Goal: Information Seeking & Learning: Learn about a topic

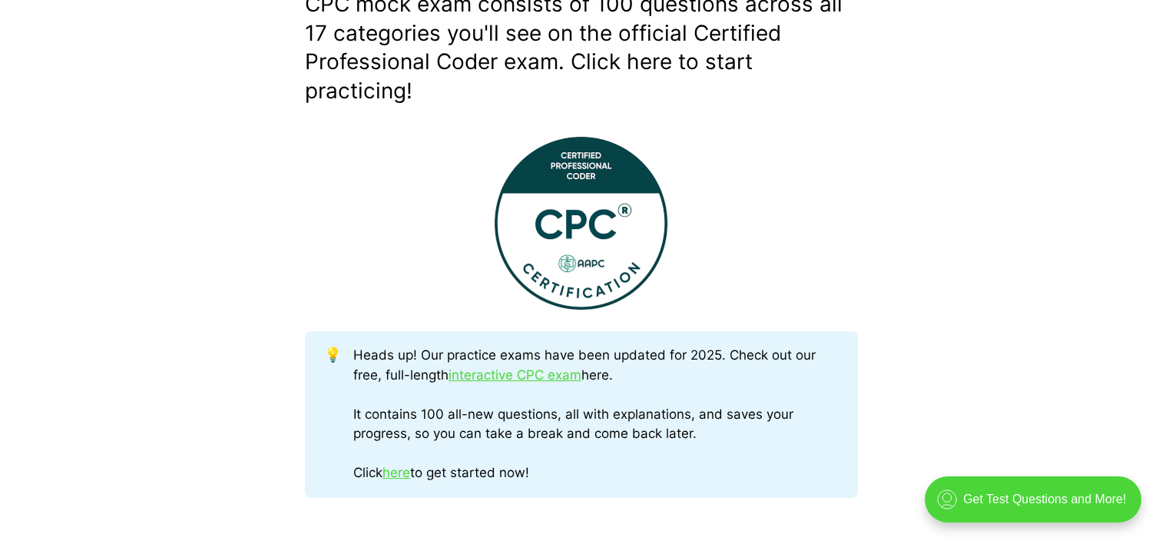
scroll to position [698, 0]
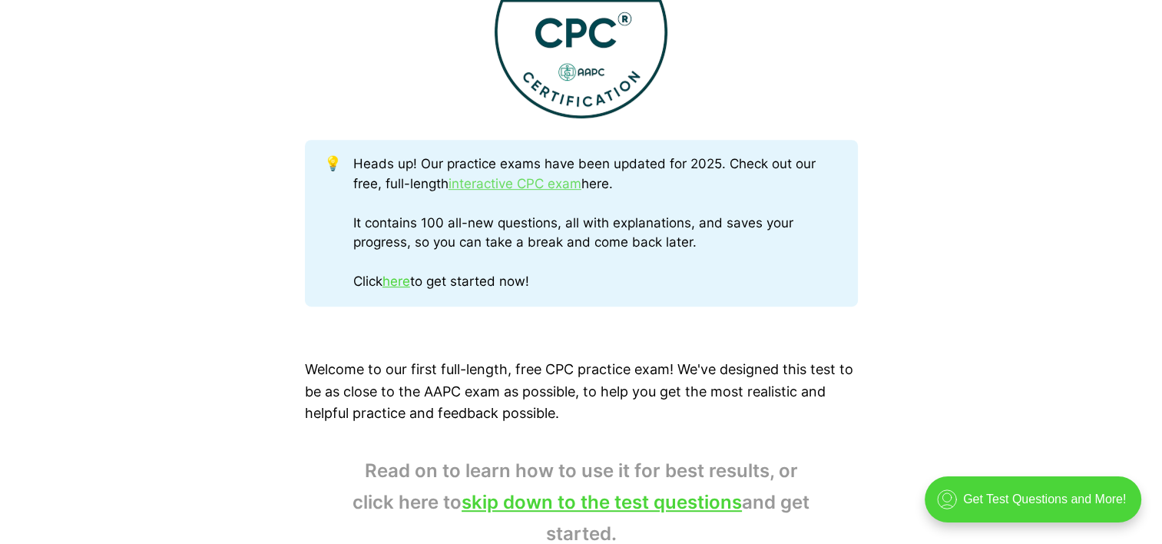
click at [561, 178] on link "interactive CPC exam" at bounding box center [515, 183] width 133 height 15
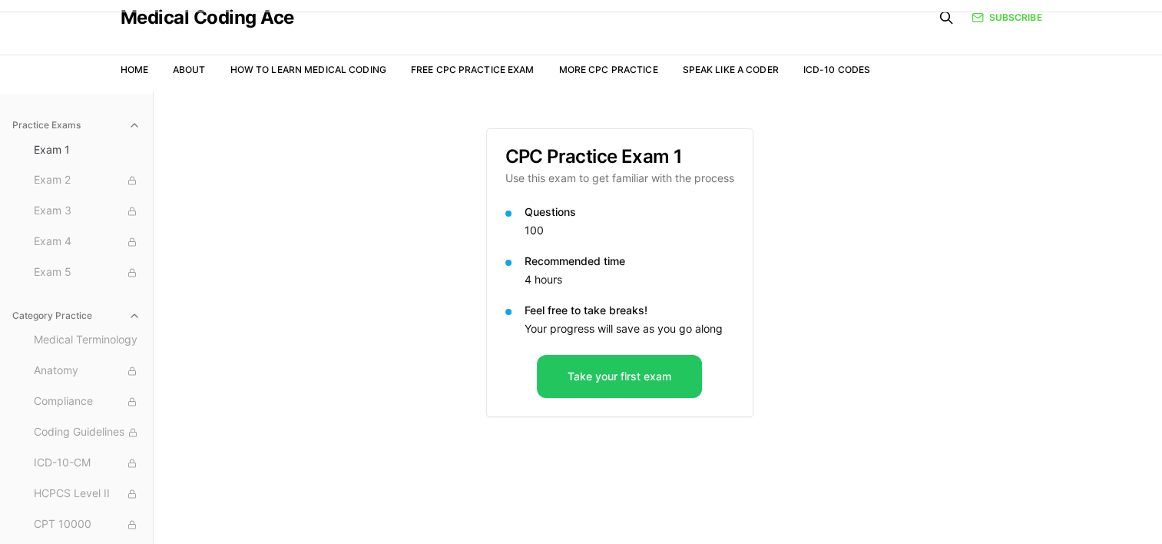
scroll to position [66, 0]
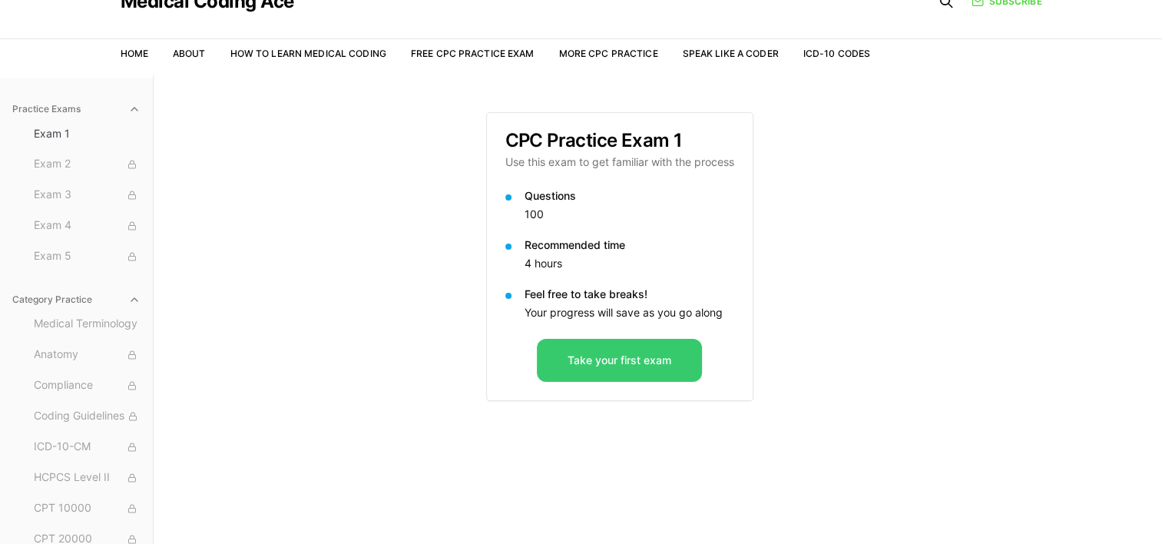
click at [565, 362] on button "Take your first exam" at bounding box center [619, 360] width 165 height 43
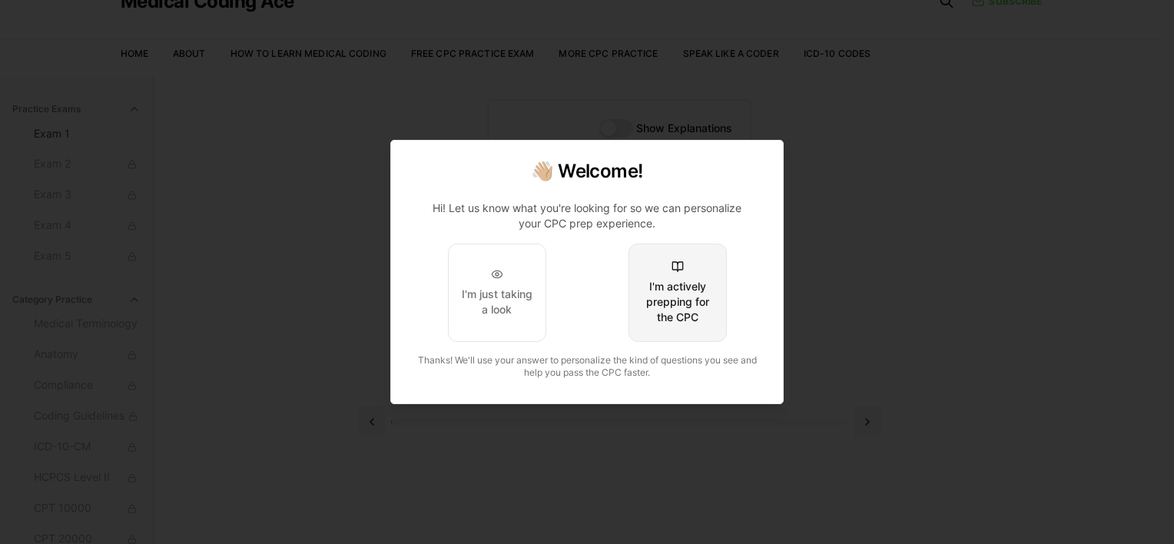
click at [672, 277] on button "I'm actively prepping for the CPC" at bounding box center [677, 293] width 98 height 98
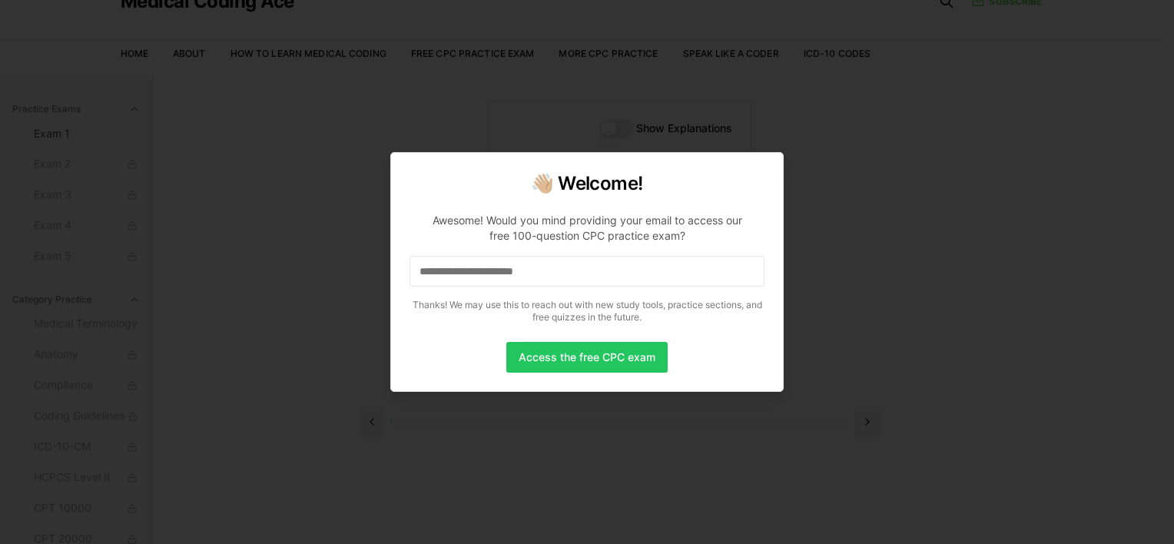
click at [658, 273] on input at bounding box center [586, 271] width 355 height 31
click at [596, 350] on button "Access the free CPC exam" at bounding box center [586, 357] width 161 height 31
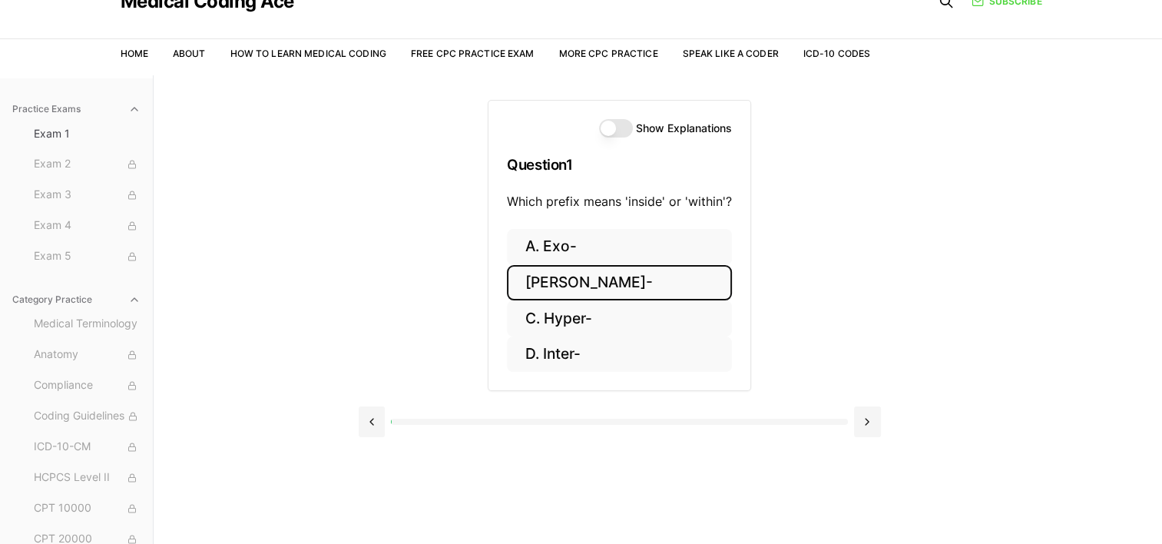
click at [621, 278] on button "B. Endo-" at bounding box center [619, 283] width 225 height 36
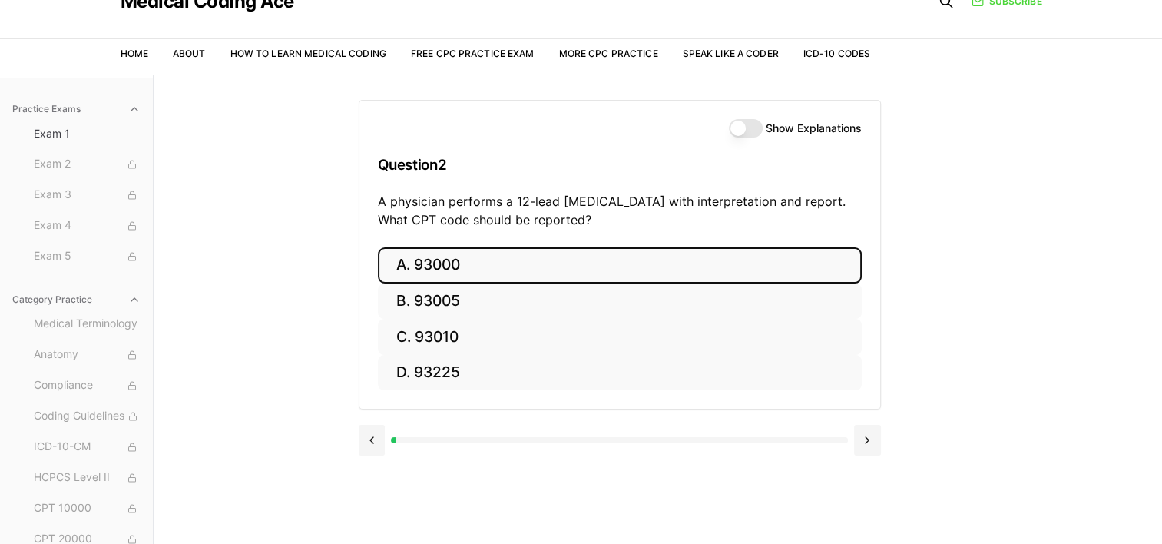
click at [416, 267] on button "A. 93000" at bounding box center [620, 265] width 484 height 36
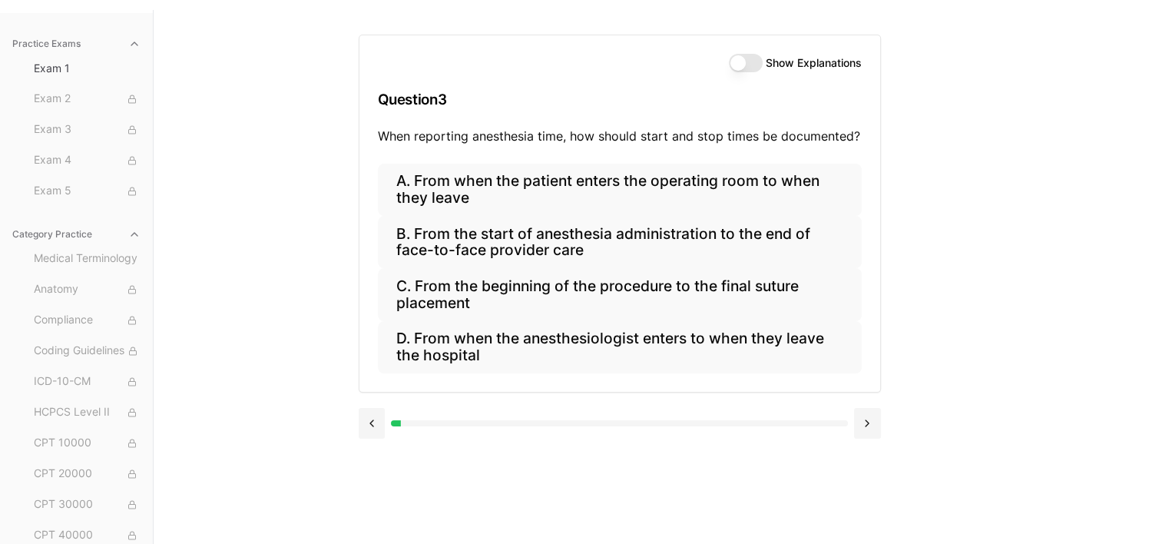
scroll to position [134, 0]
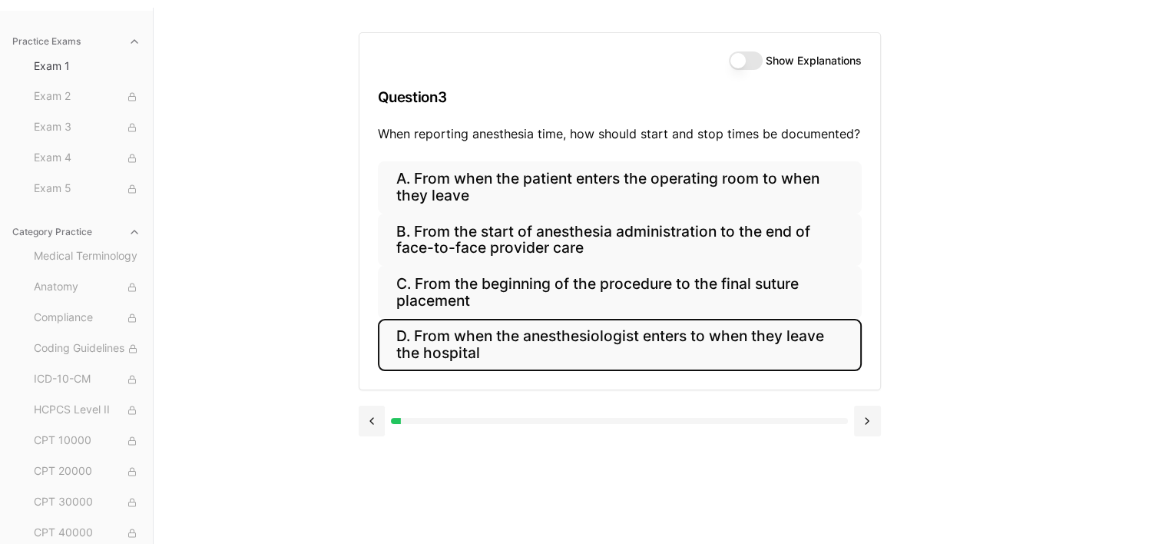
click at [551, 328] on button "D. From when the anesthesiologist enters to when they leave the hospital" at bounding box center [620, 345] width 484 height 52
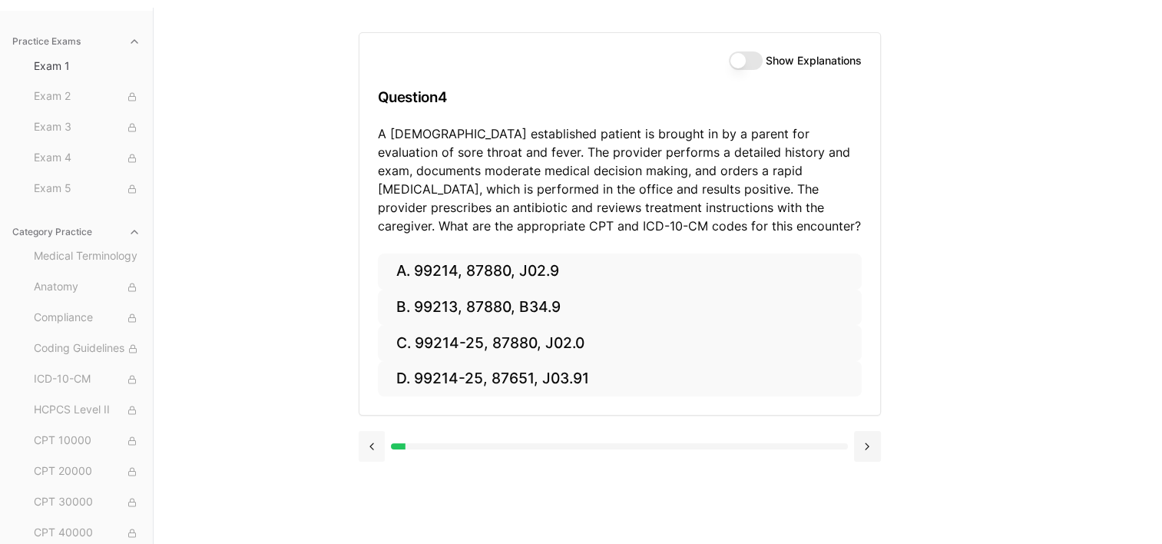
click at [375, 447] on button at bounding box center [372, 446] width 27 height 31
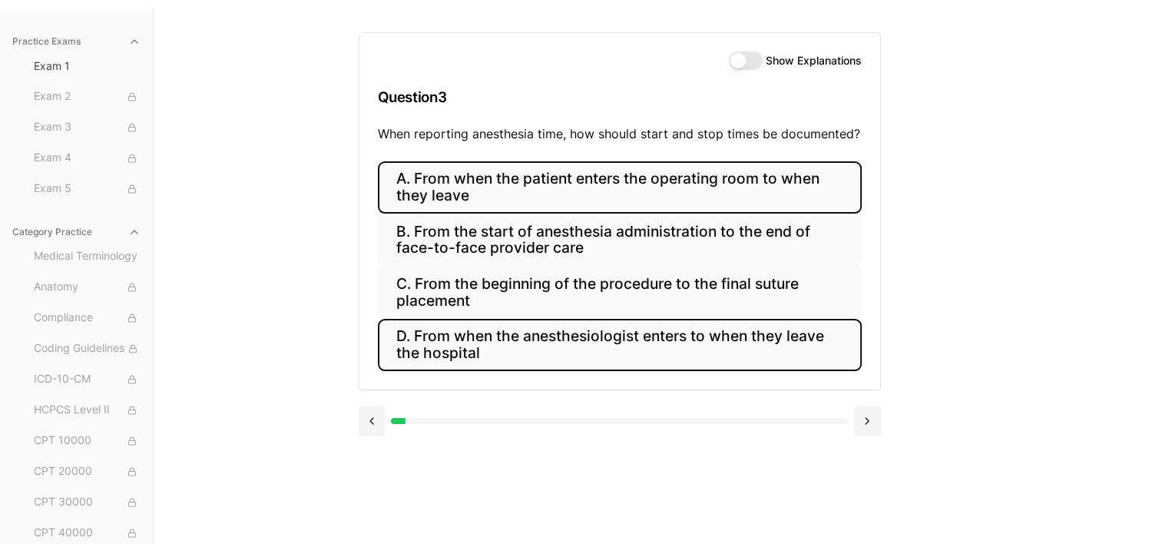
click at [654, 194] on button "A. From when the patient enters the operating room to when they leave" at bounding box center [620, 187] width 484 height 52
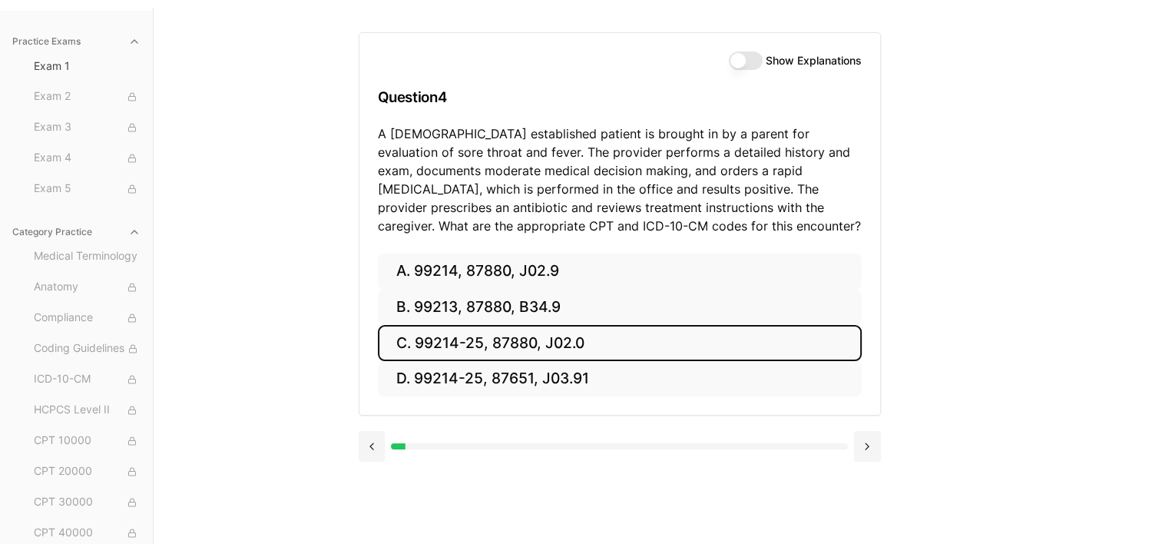
click at [441, 344] on button "C. 99214-25, 87880, J02.0" at bounding box center [620, 343] width 484 height 36
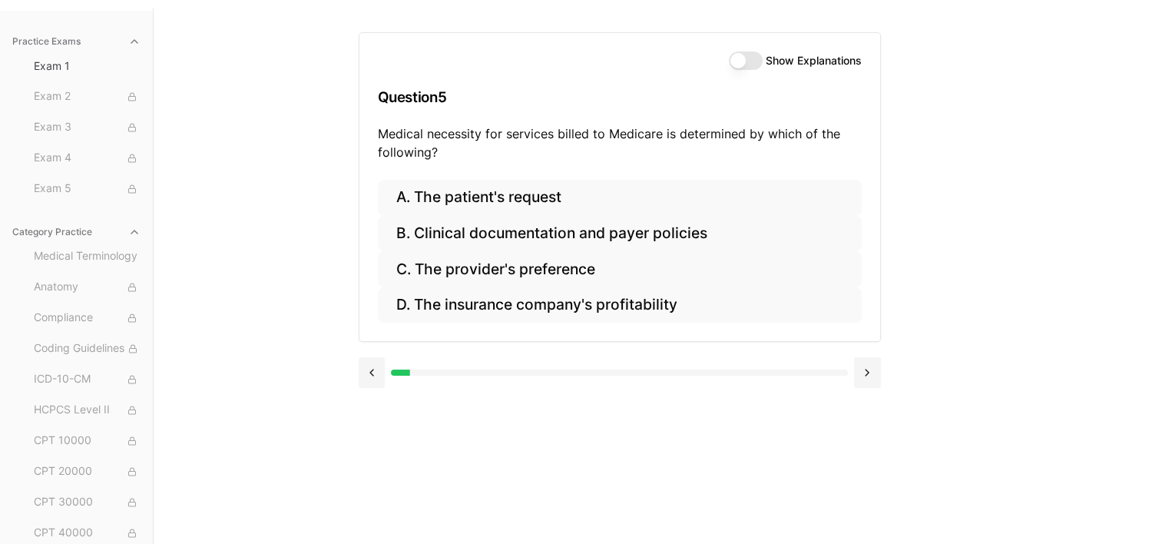
click at [734, 65] on button "Show Explanations" at bounding box center [746, 60] width 34 height 18
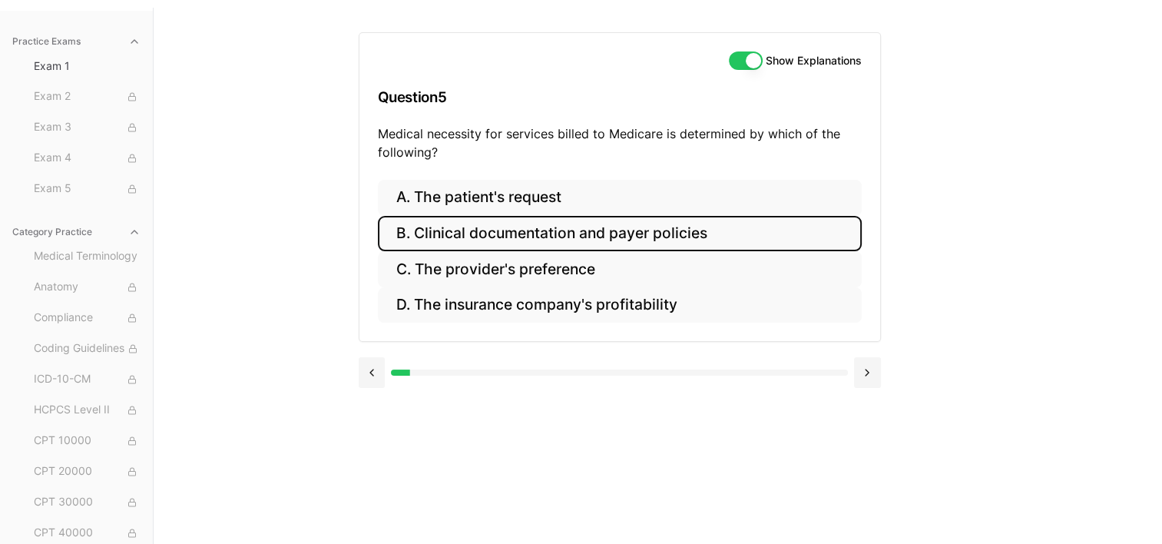
click at [654, 229] on button "B. Clinical documentation and payer policies" at bounding box center [620, 234] width 484 height 36
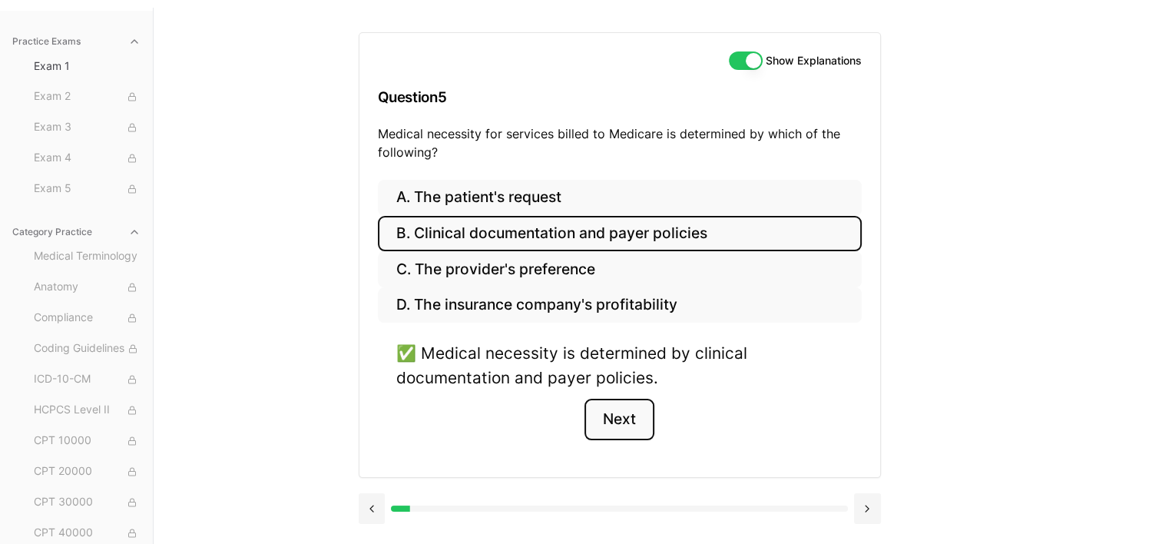
click at [612, 425] on button "Next" at bounding box center [620, 419] width 70 height 41
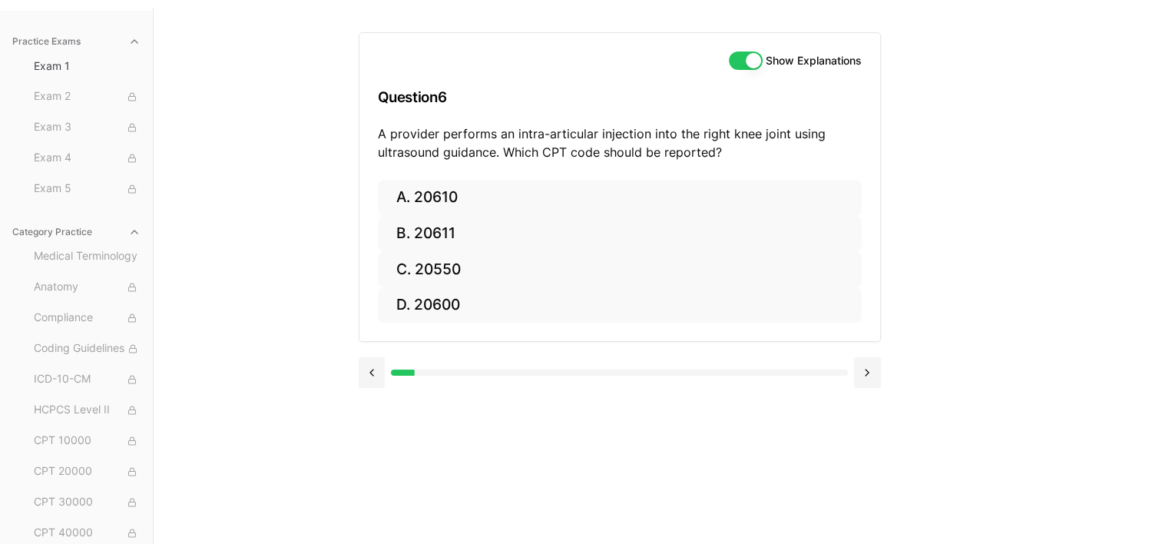
drag, startPoint x: 197, startPoint y: 40, endPoint x: 515, endPoint y: 104, distance: 324.4
click at [515, 104] on h3 "Question 6" at bounding box center [620, 97] width 484 height 45
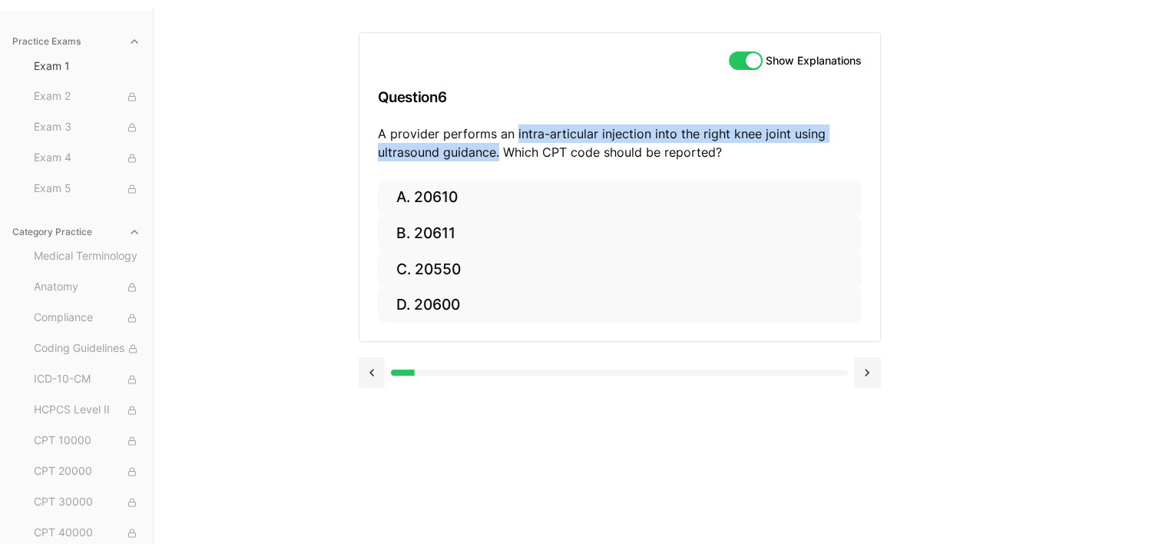
drag, startPoint x: 513, startPoint y: 131, endPoint x: 496, endPoint y: 162, distance: 35.1
click at [496, 162] on div "Show Explanations Question 6 A provider performs an intra-articular injection i…" at bounding box center [620, 106] width 521 height 147
drag, startPoint x: 496, startPoint y: 162, endPoint x: 479, endPoint y: 151, distance: 21.1
copy p "intra-articular injection into the right knee joint using ultrasound guidance"
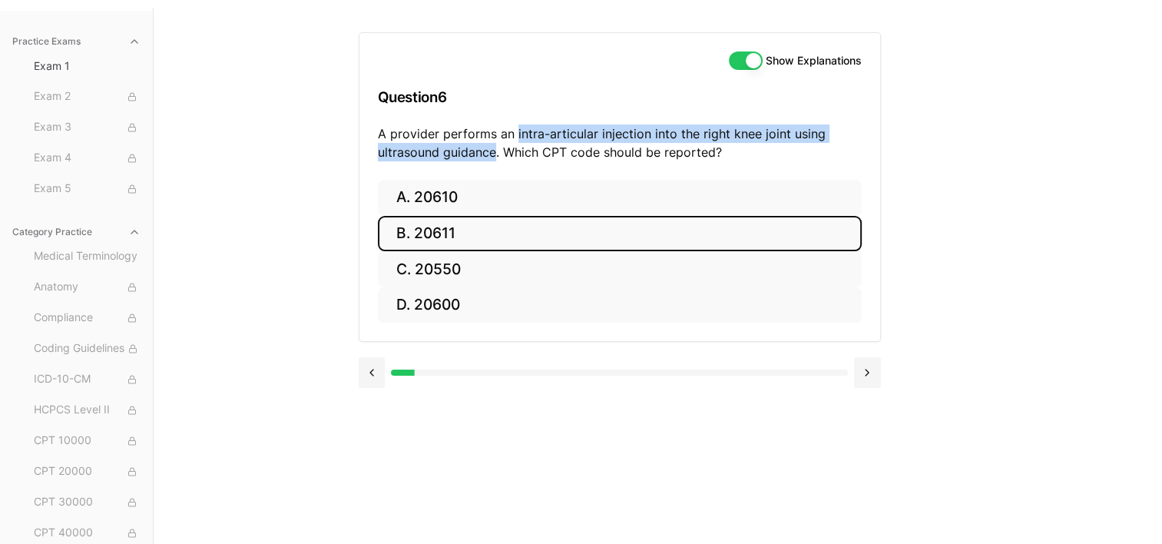
click at [457, 238] on button "B. 20611" at bounding box center [620, 234] width 484 height 36
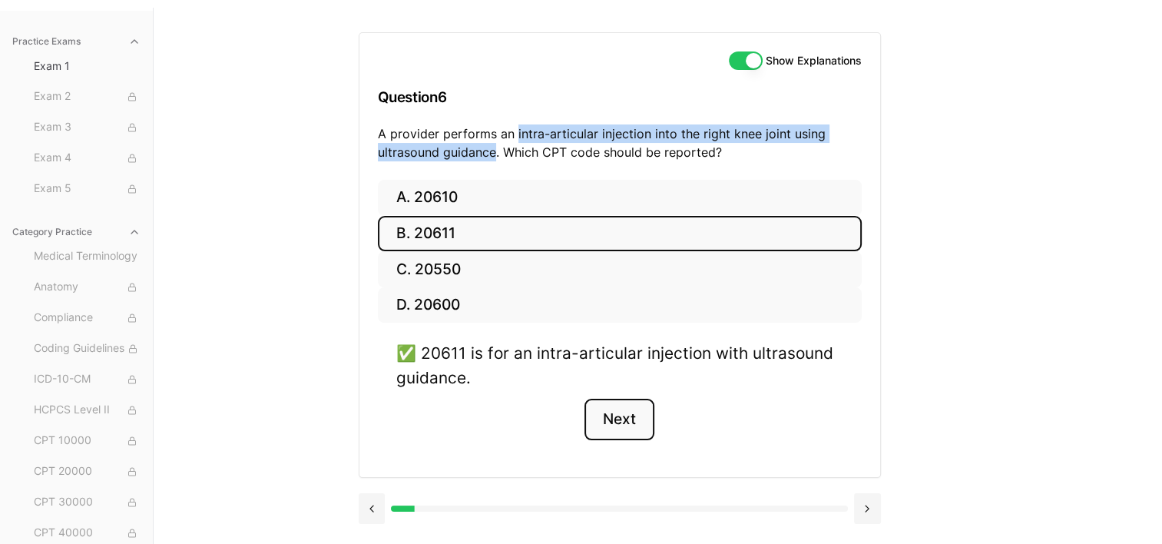
click at [596, 424] on button "Next" at bounding box center [620, 419] width 70 height 41
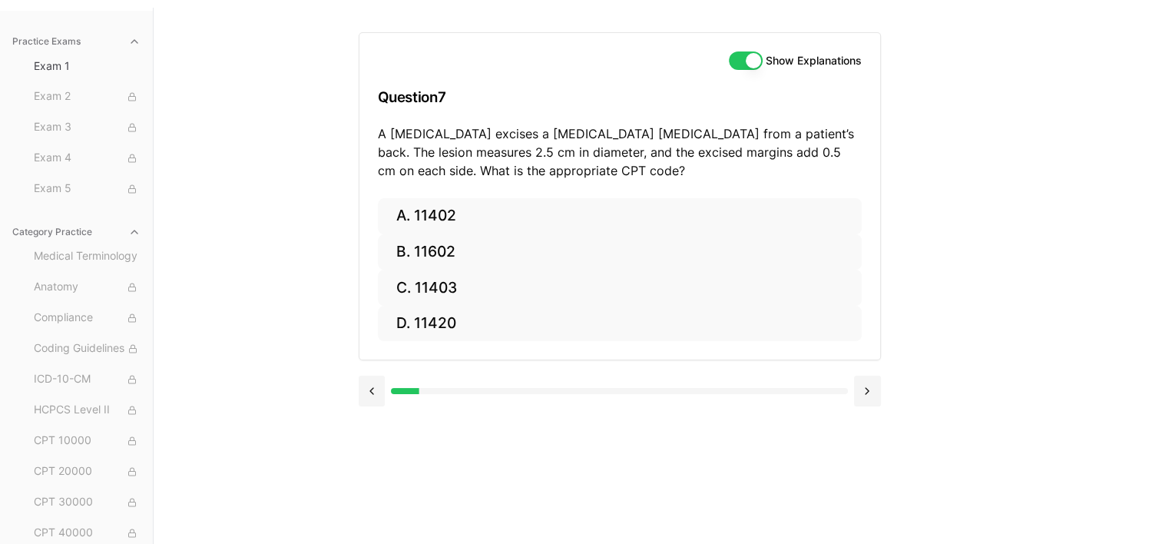
scroll to position [141, 0]
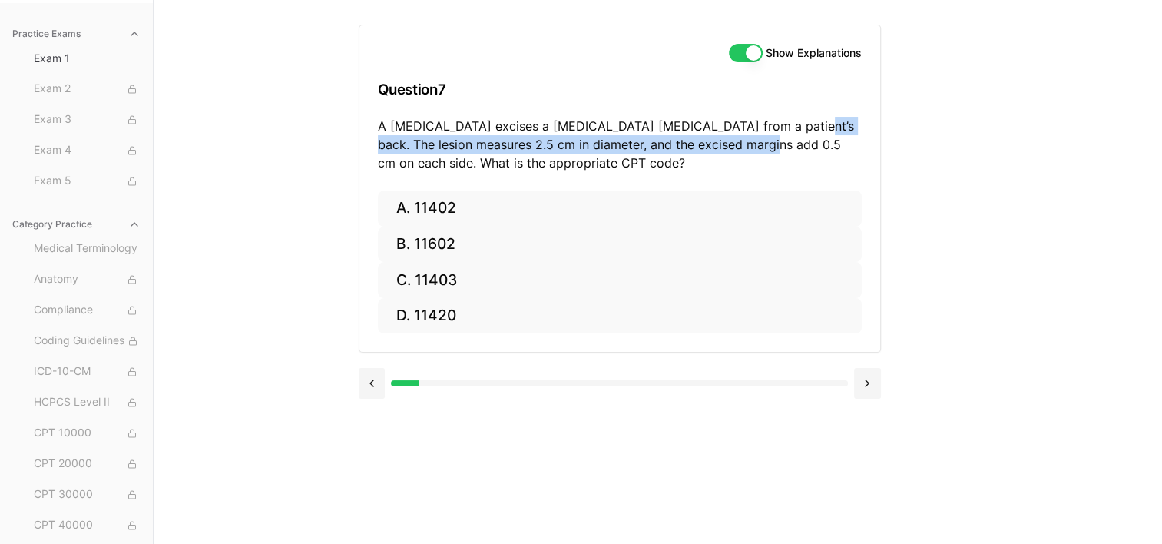
drag, startPoint x: 771, startPoint y: 126, endPoint x: 752, endPoint y: 147, distance: 27.8
click at [752, 147] on p "A dermatologist excises a benign skin lesion from a patient’s back. The lesion …" at bounding box center [620, 144] width 484 height 55
copy p "he lesion measures 2.5 cm in diameter, and the excised margins add 0.5 c"
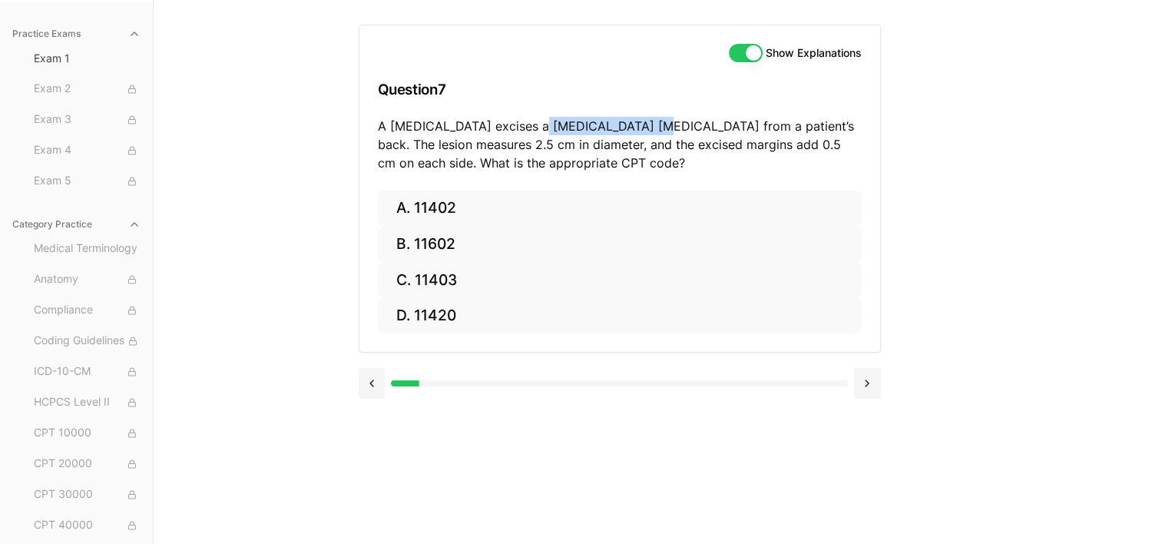
drag, startPoint x: 530, startPoint y: 123, endPoint x: 635, endPoint y: 128, distance: 104.6
click at [635, 128] on p "A dermatologist excises a benign skin lesion from a patient’s back. The lesion …" at bounding box center [620, 144] width 484 height 55
copy p "benign skin lesion"
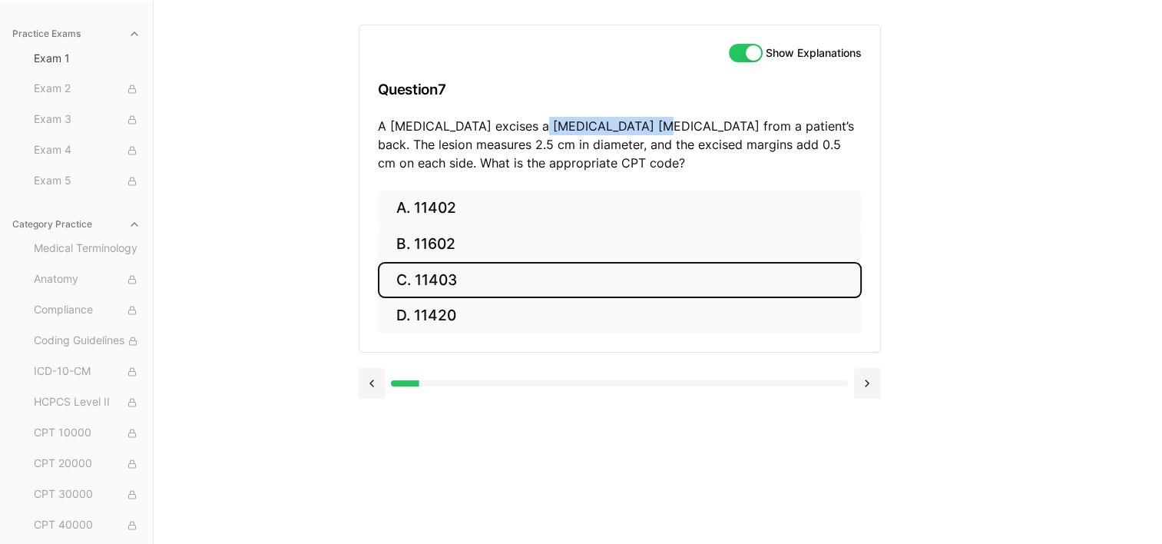
click at [446, 284] on button "C. 11403" at bounding box center [620, 280] width 484 height 36
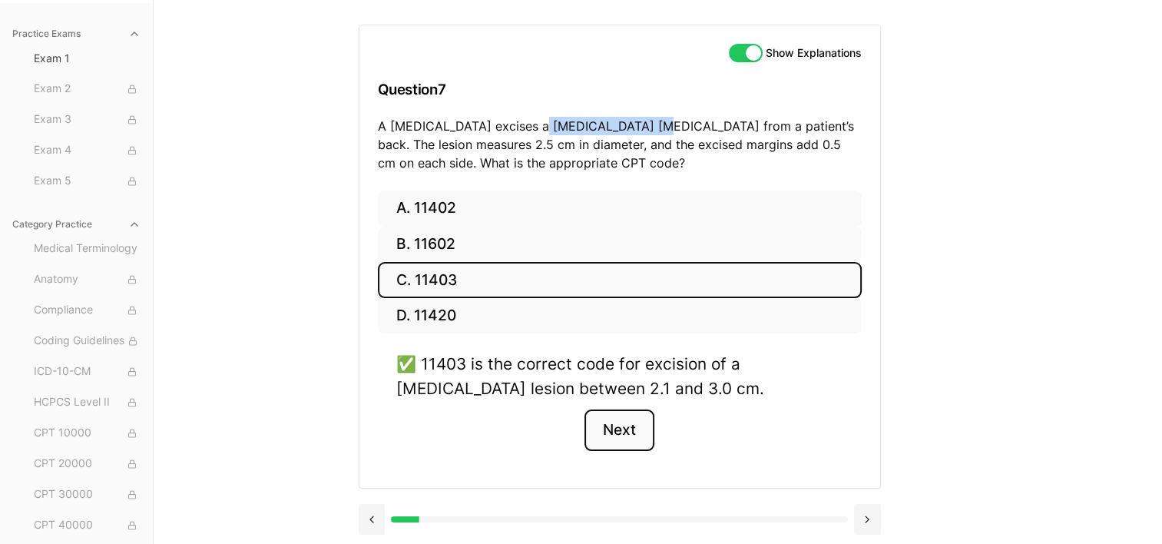
click at [634, 431] on button "Next" at bounding box center [620, 429] width 70 height 41
